Goal: Navigation & Orientation: Find specific page/section

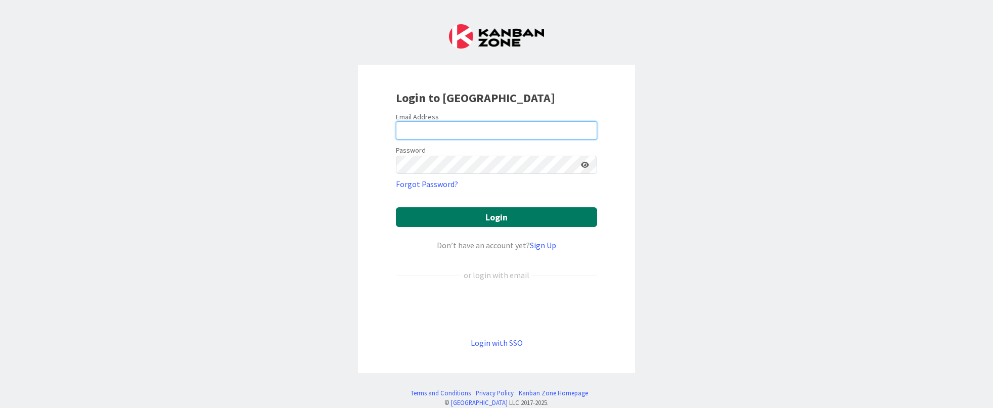
type input "[PERSON_NAME][EMAIL_ADDRESS][DOMAIN_NAME]"
click at [460, 218] on button "Login" at bounding box center [496, 217] width 201 height 20
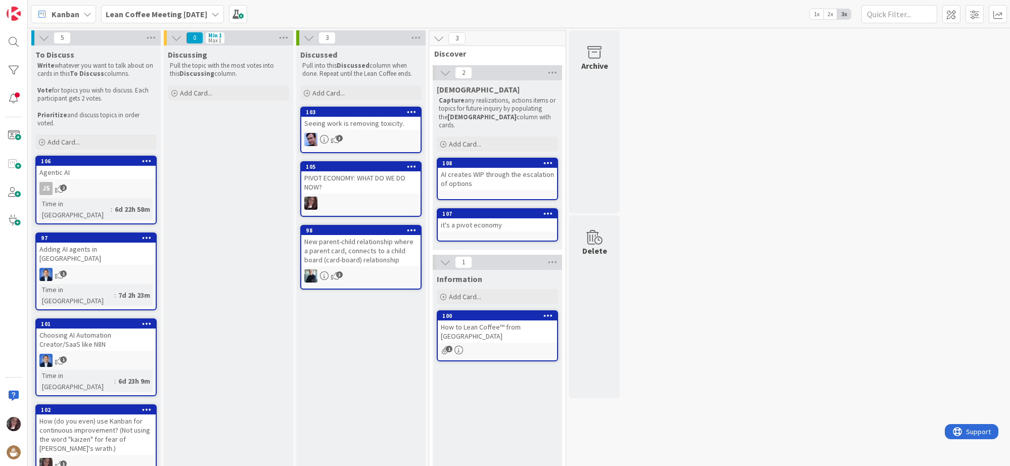
click at [149, 19] on span "Lean Coffee Meeting [DATE]" at bounding box center [157, 14] width 102 height 12
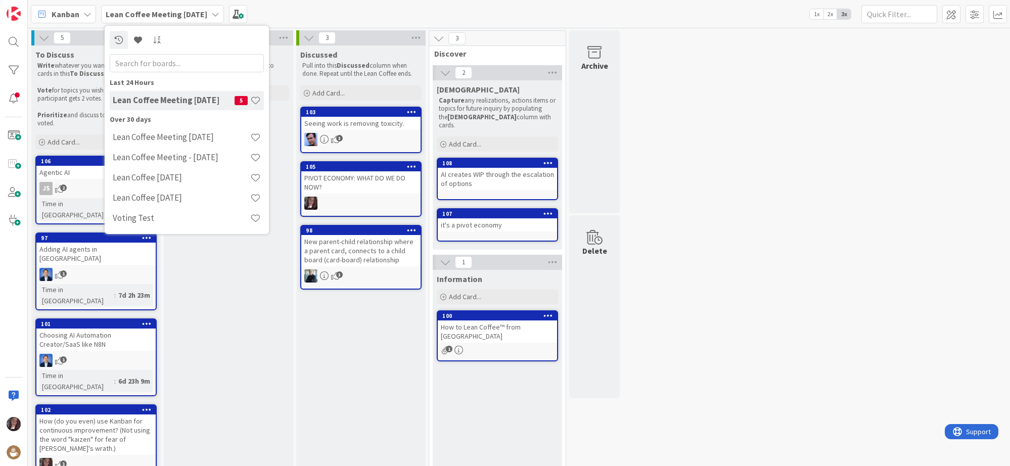
drag, startPoint x: 709, startPoint y: 43, endPoint x: 473, endPoint y: 26, distance: 236.7
click at [705, 42] on div "5 To Discuss Write whatever you want to talk about on cards in this To Discuss …" at bounding box center [519, 314] width 978 height 569
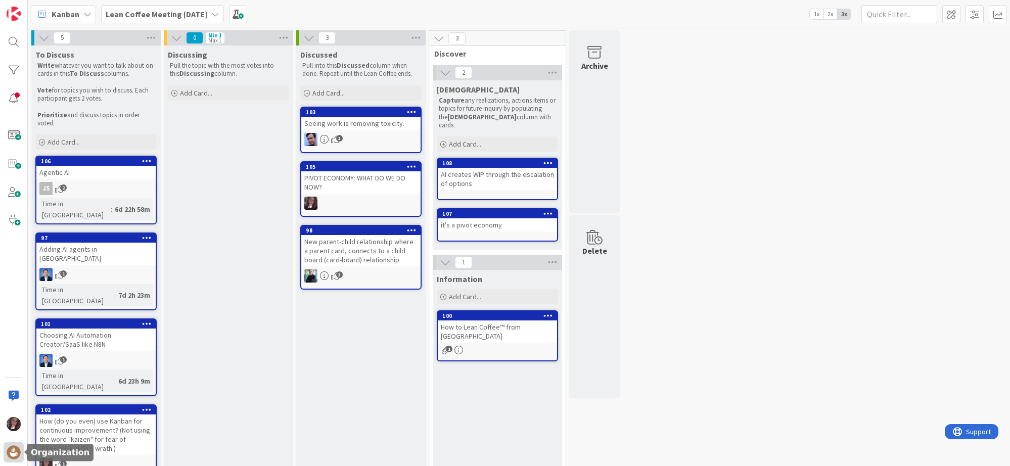
click at [14, 407] on img at bounding box center [14, 452] width 14 height 14
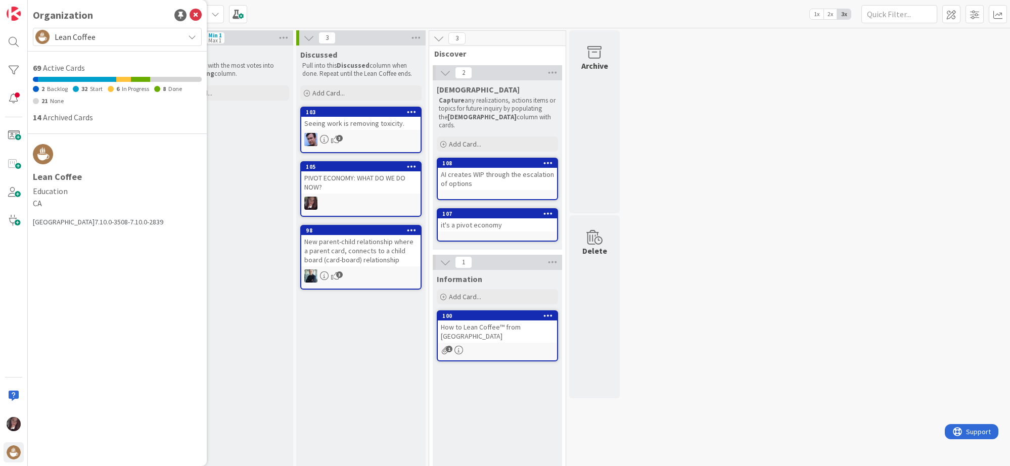
click at [88, 35] on span "Lean Coffee" at bounding box center [117, 37] width 124 height 14
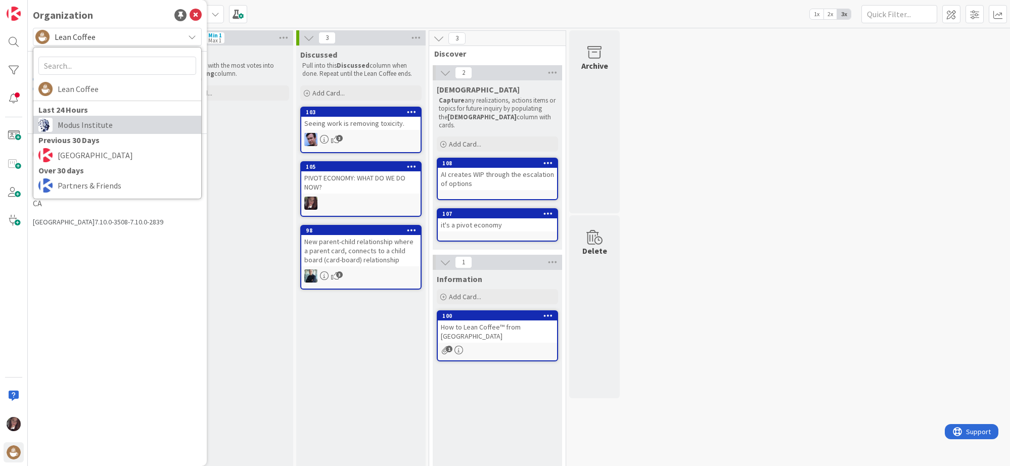
click at [84, 122] on span "Modus Institute" at bounding box center [127, 124] width 138 height 15
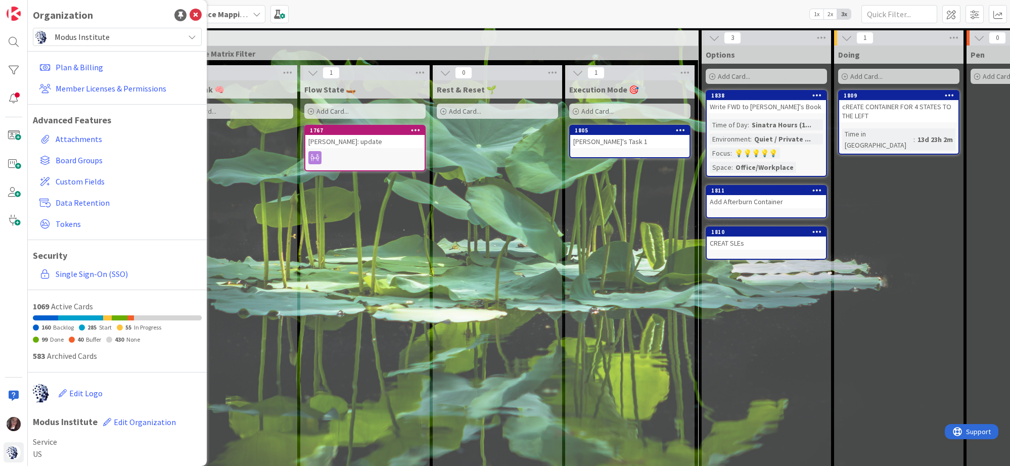
click at [240, 194] on div "Deep Think 🧠 Add Card..." at bounding box center [232, 380] width 129 height 600
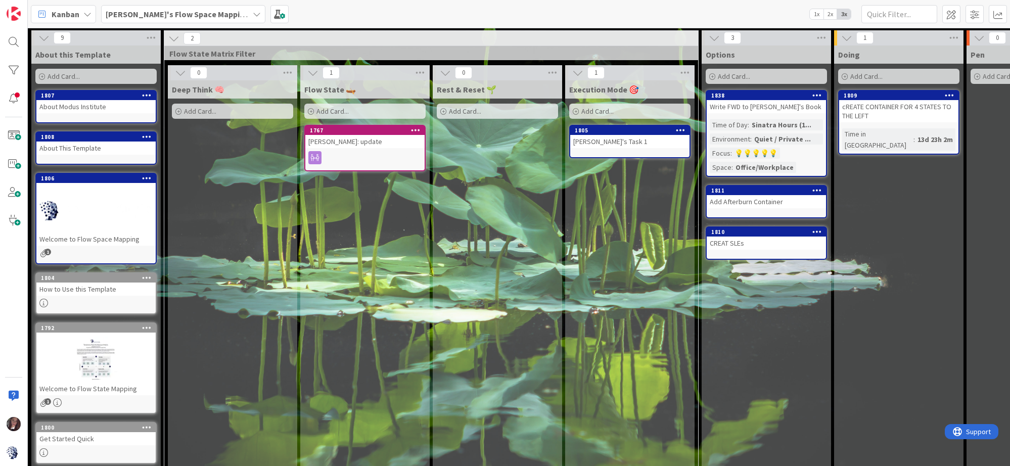
click at [192, 16] on b "[PERSON_NAME]'s Flow Space Mapping" at bounding box center [178, 14] width 144 height 10
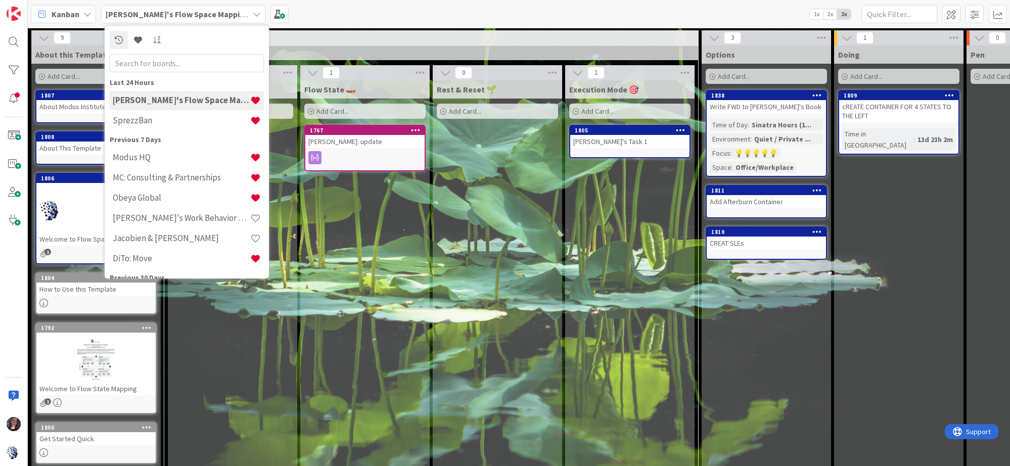
click at [137, 152] on h4 "Modus HQ" at bounding box center [181, 157] width 137 height 10
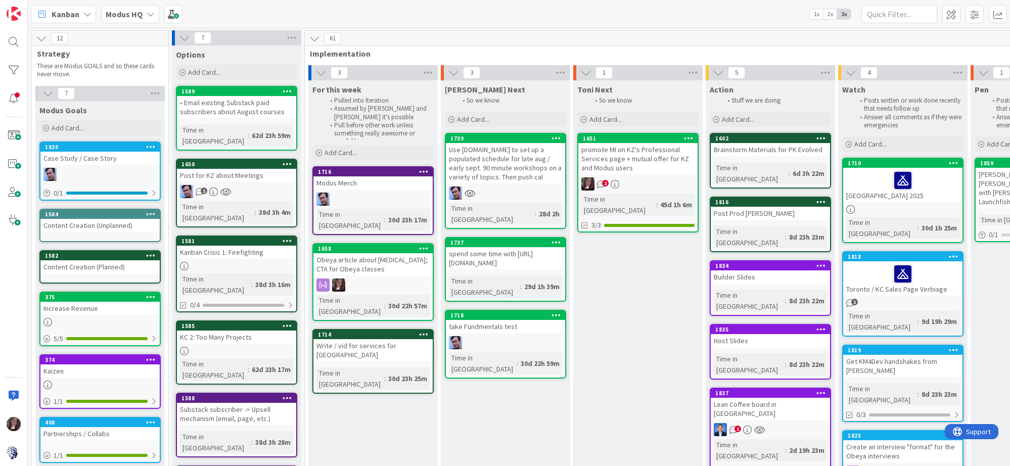
click at [127, 16] on b "Modus HQ" at bounding box center [124, 14] width 37 height 10
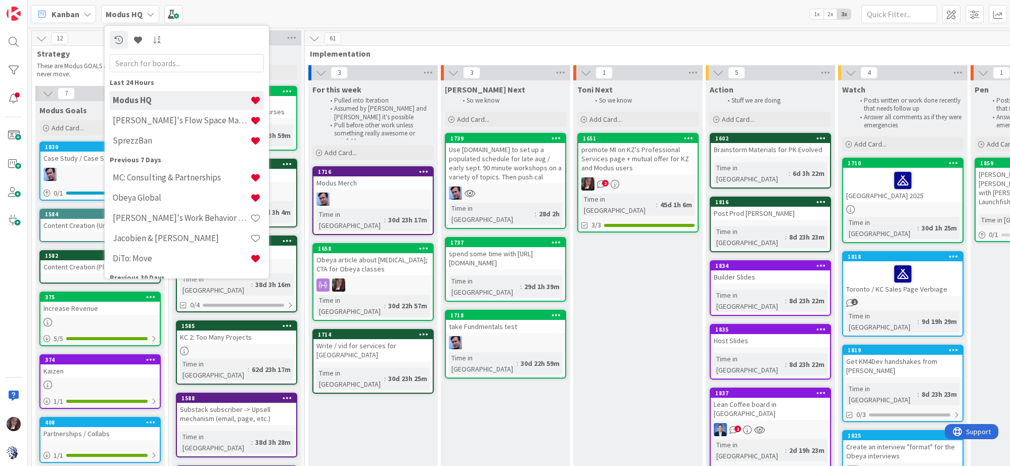
drag, startPoint x: 459, startPoint y: 7, endPoint x: 447, endPoint y: 1, distance: 13.3
click at [457, 5] on div "Kanban Modus HQ Last 24 Hours Modus HQ [PERSON_NAME]'s Flow Space Mapping Sprez…" at bounding box center [519, 14] width 982 height 28
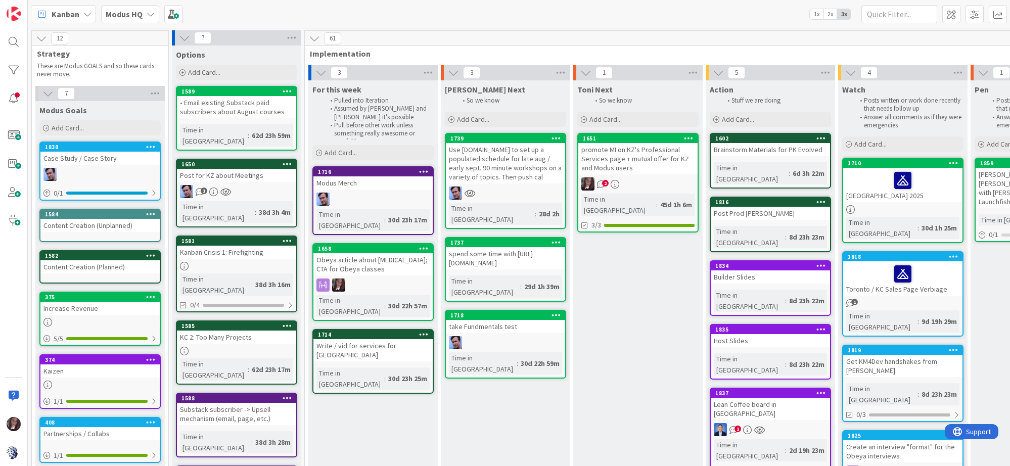
click at [749, 398] on div "Lean Coffee board in [GEOGRAPHIC_DATA]" at bounding box center [770, 409] width 119 height 22
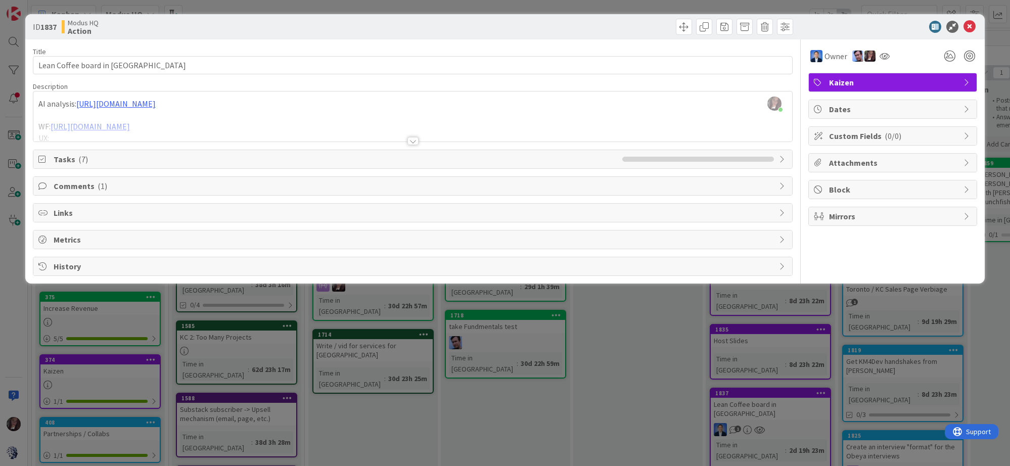
click at [264, 128] on div at bounding box center [412, 129] width 759 height 26
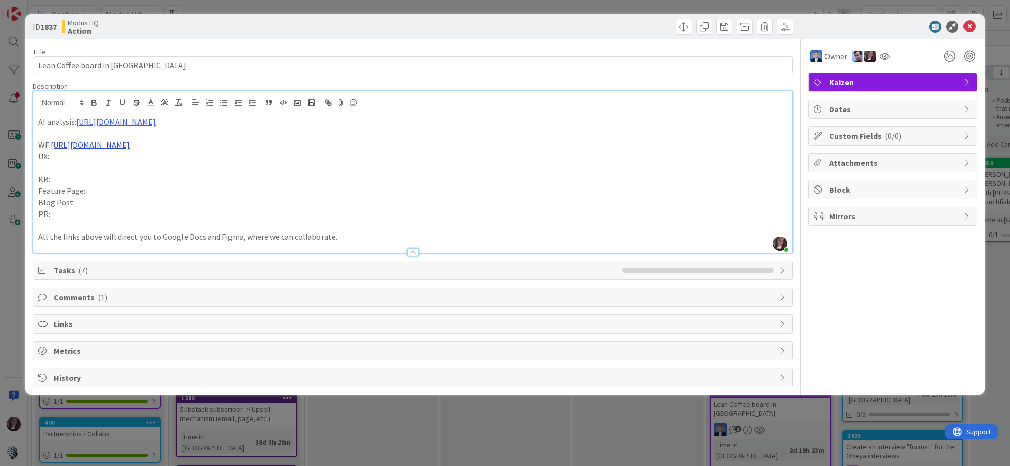
click at [130, 145] on link "[URL][DOMAIN_NAME]" at bounding box center [90, 144] width 79 height 10
click at [291, 162] on link "[URL][DOMAIN_NAME]" at bounding box center [292, 164] width 69 height 13
